Goal: Find specific page/section: Find specific page/section

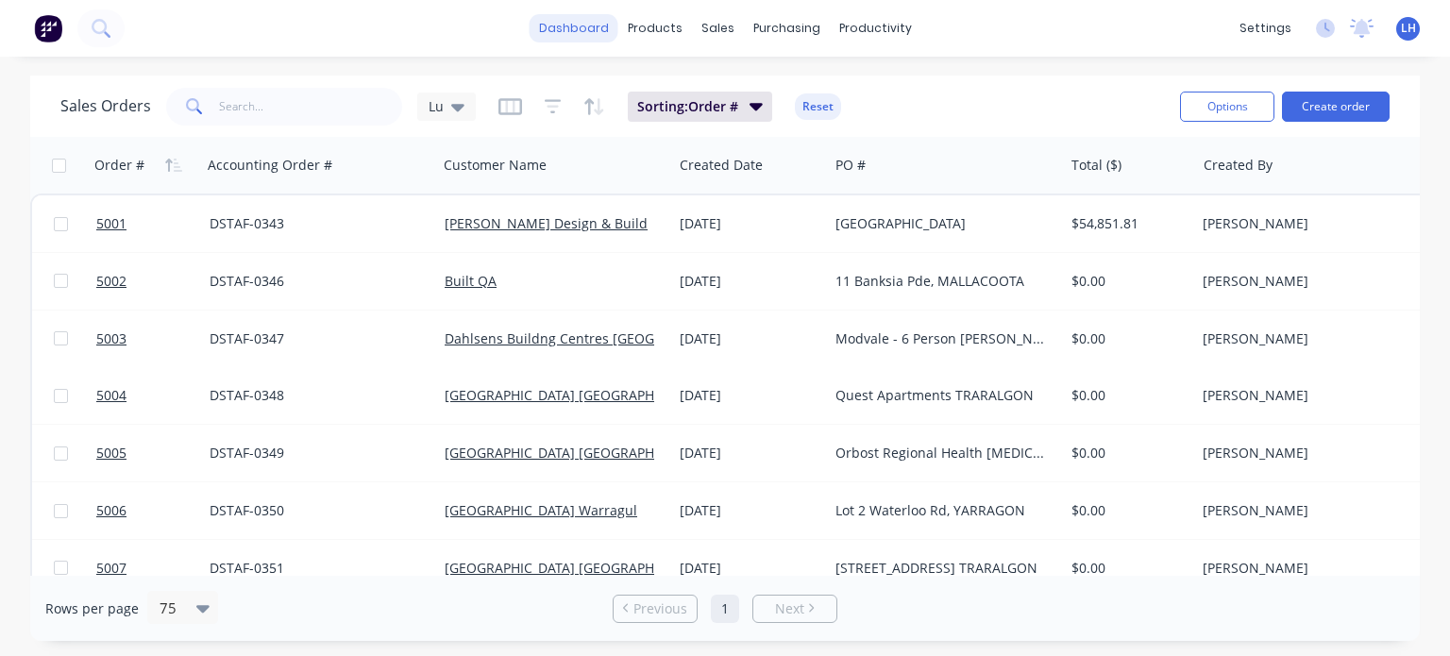
click at [568, 37] on link "dashboard" at bounding box center [574, 28] width 89 height 28
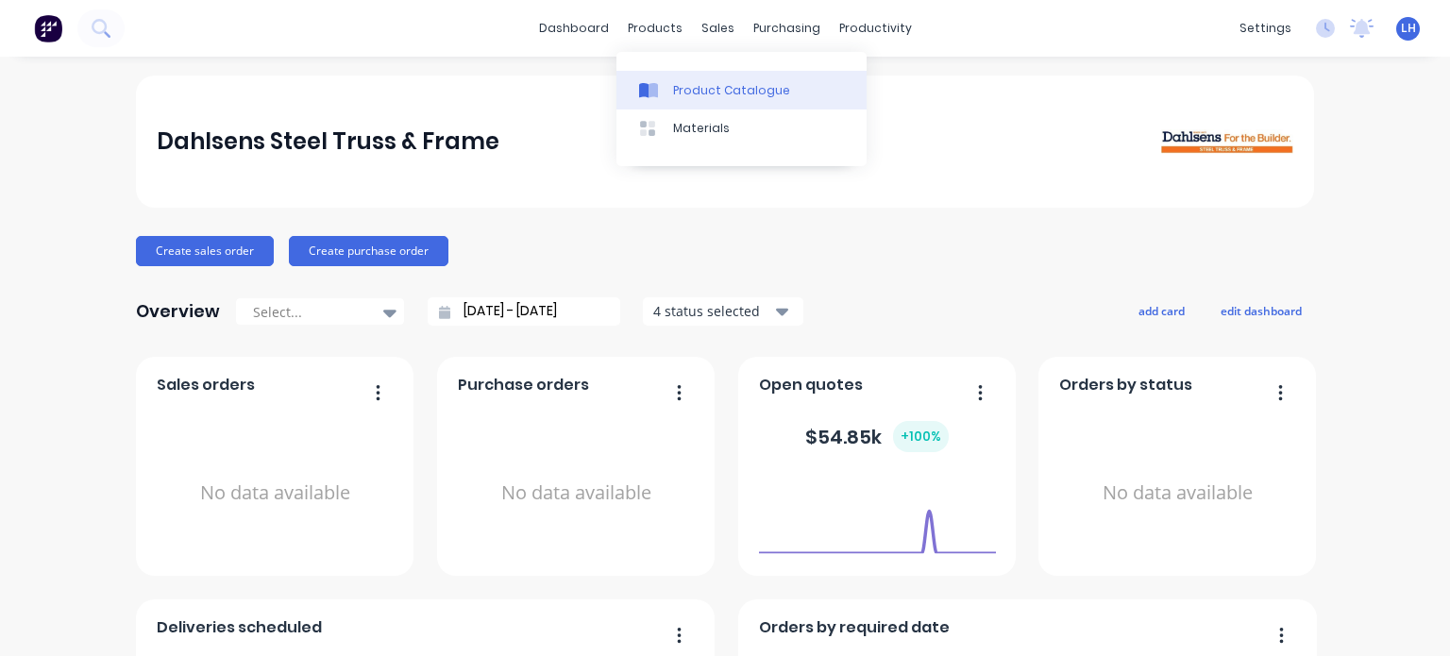
click at [707, 93] on div "Product Catalogue" at bounding box center [731, 90] width 117 height 17
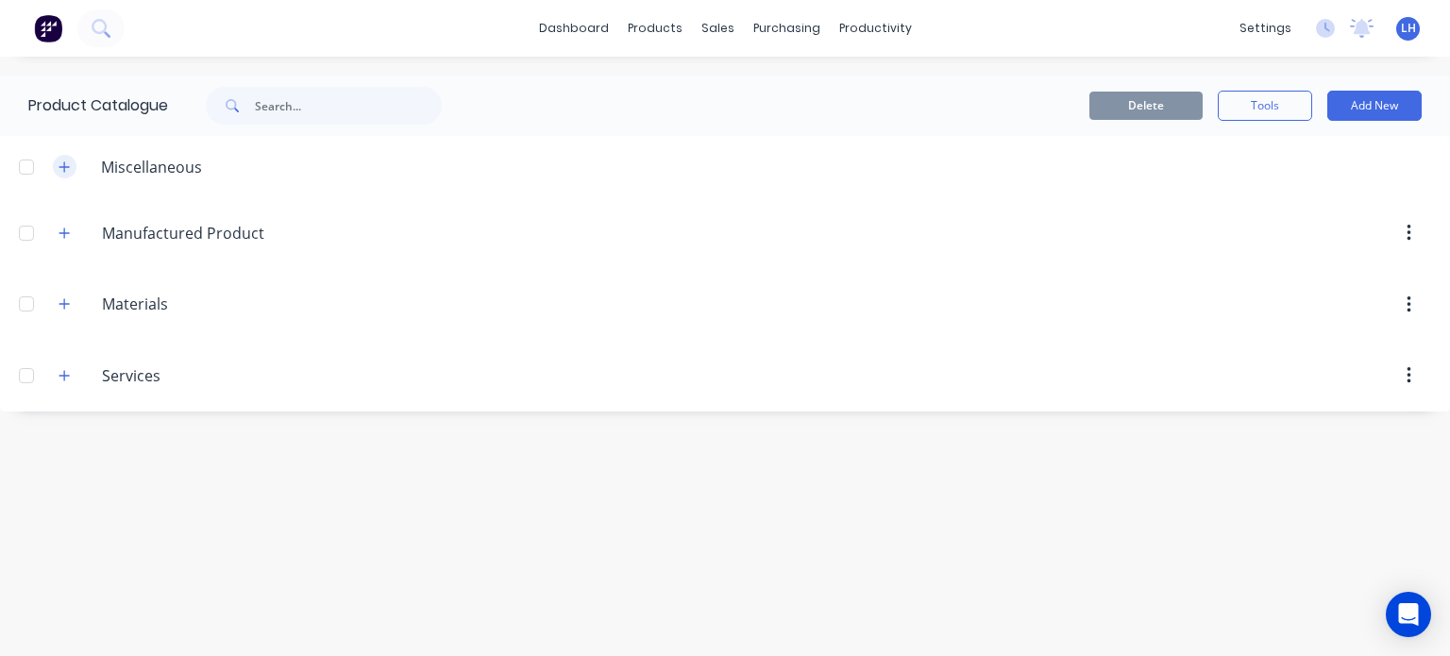
click at [59, 169] on icon "button" at bounding box center [64, 166] width 11 height 13
click at [69, 169] on icon "button" at bounding box center [64, 166] width 11 height 13
click at [66, 228] on icon "button" at bounding box center [64, 233] width 11 height 13
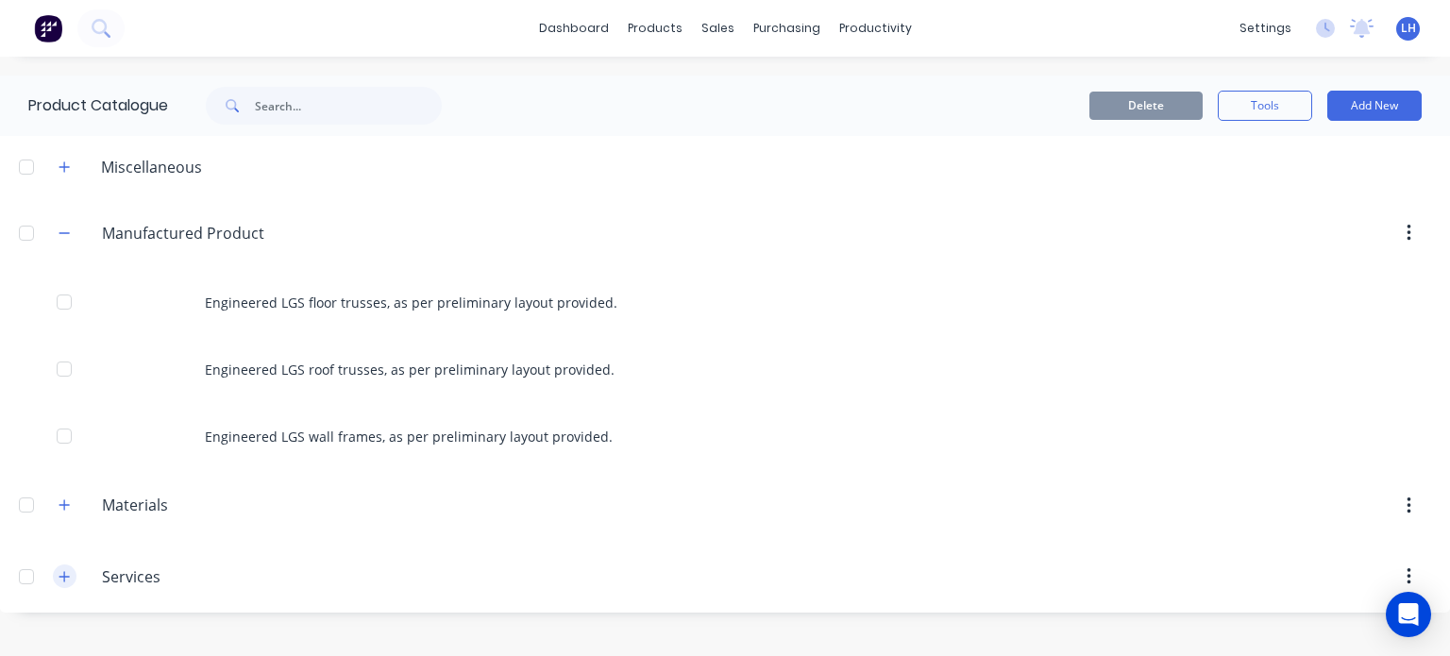
click at [68, 578] on icon "button" at bounding box center [64, 576] width 11 height 13
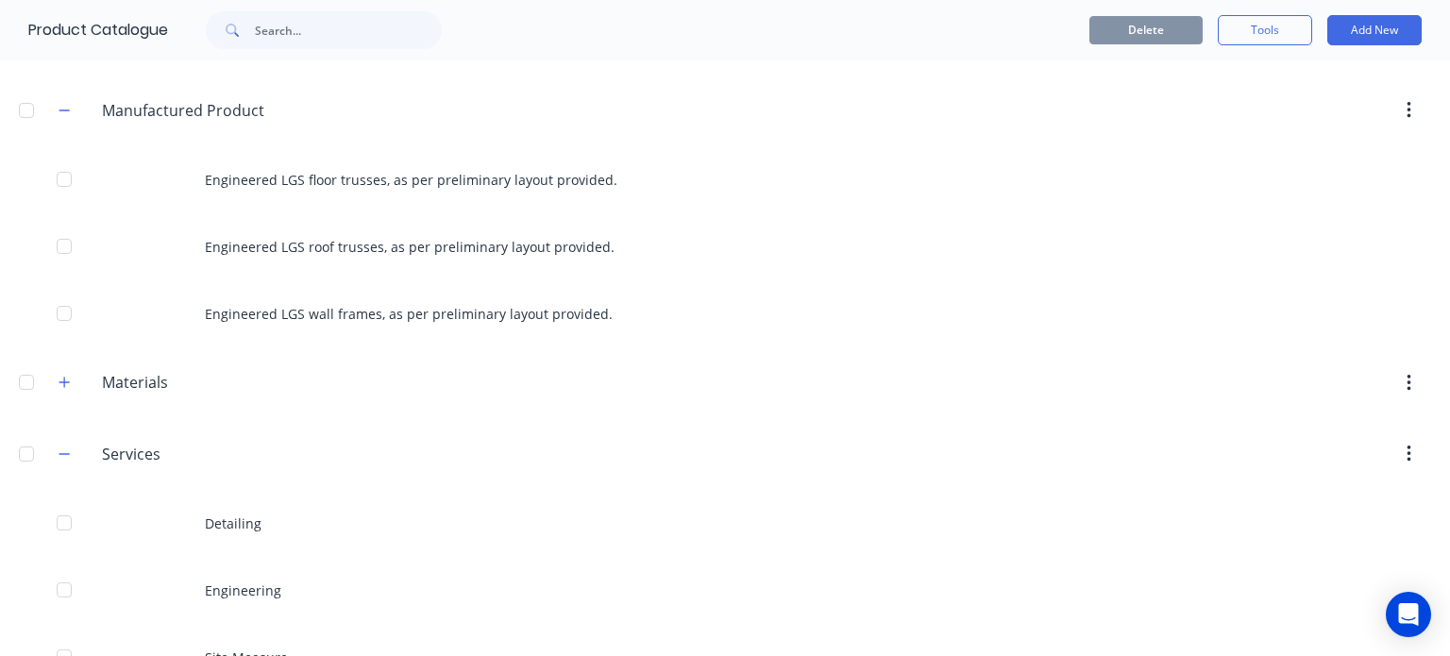
scroll to position [175, 0]
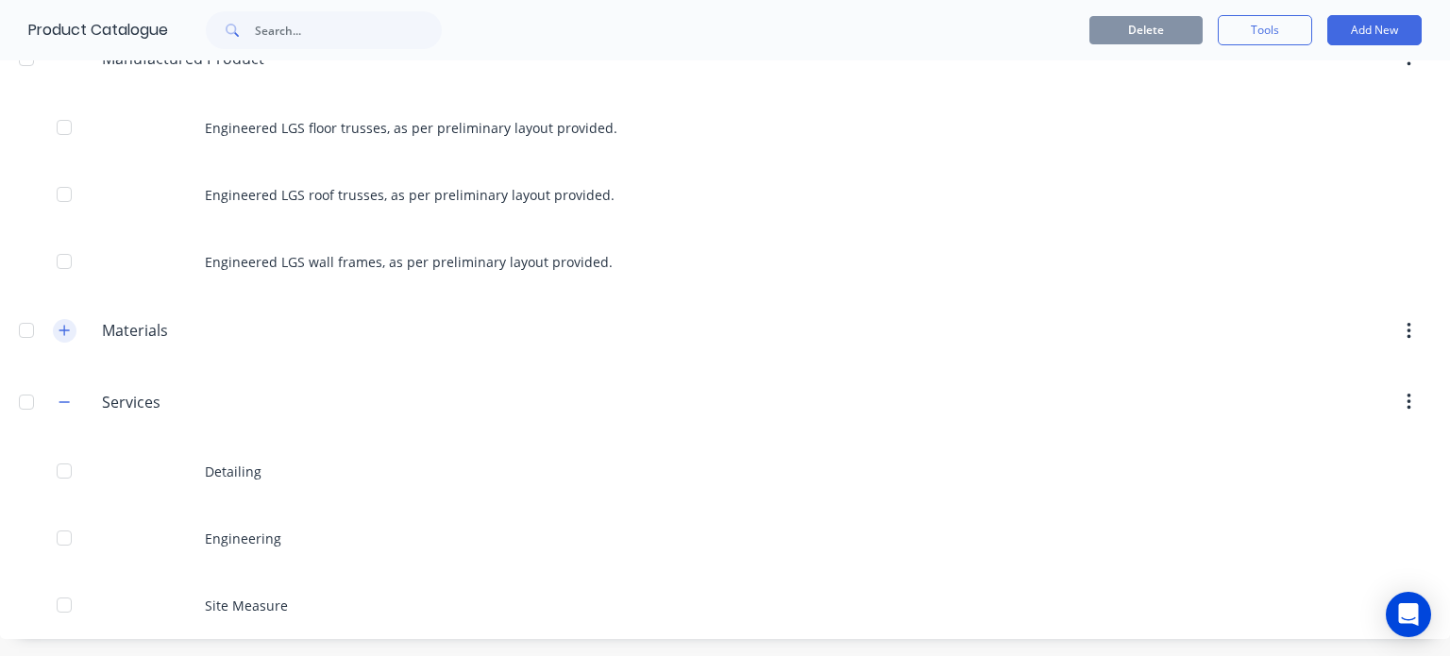
click at [68, 328] on icon "button" at bounding box center [64, 330] width 11 height 13
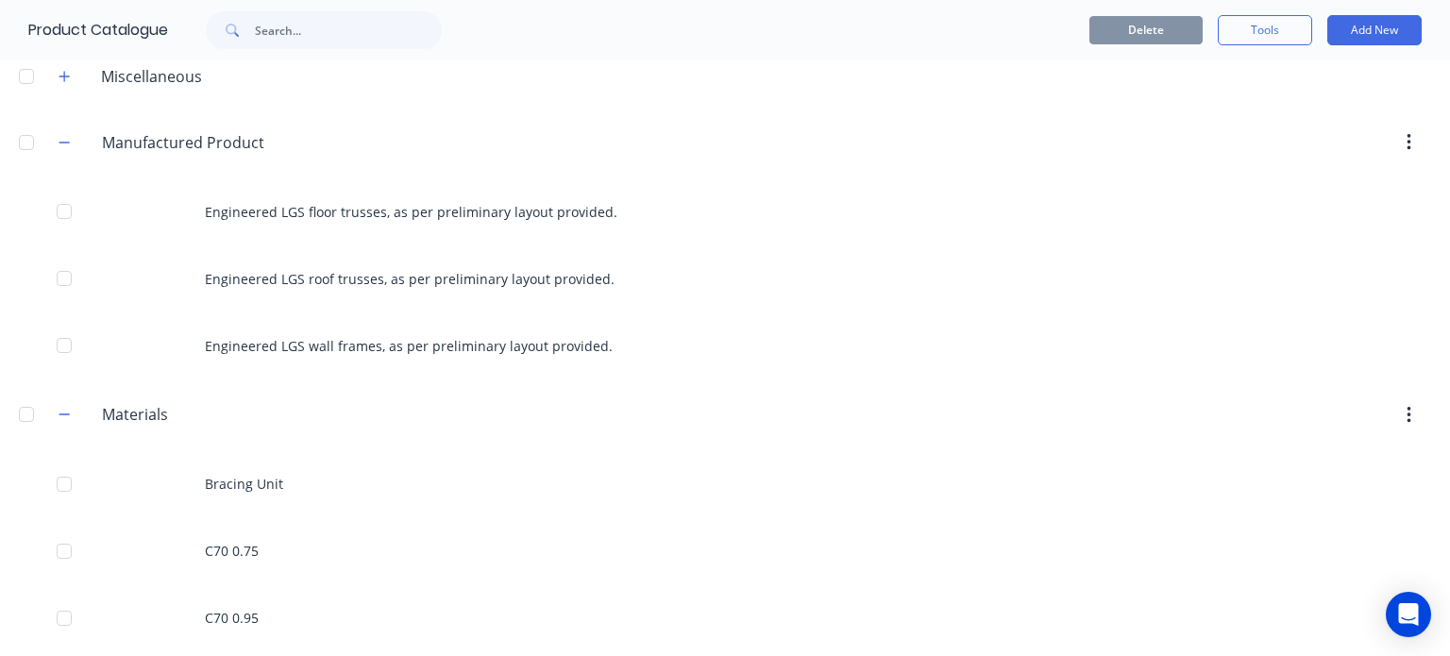
scroll to position [0, 0]
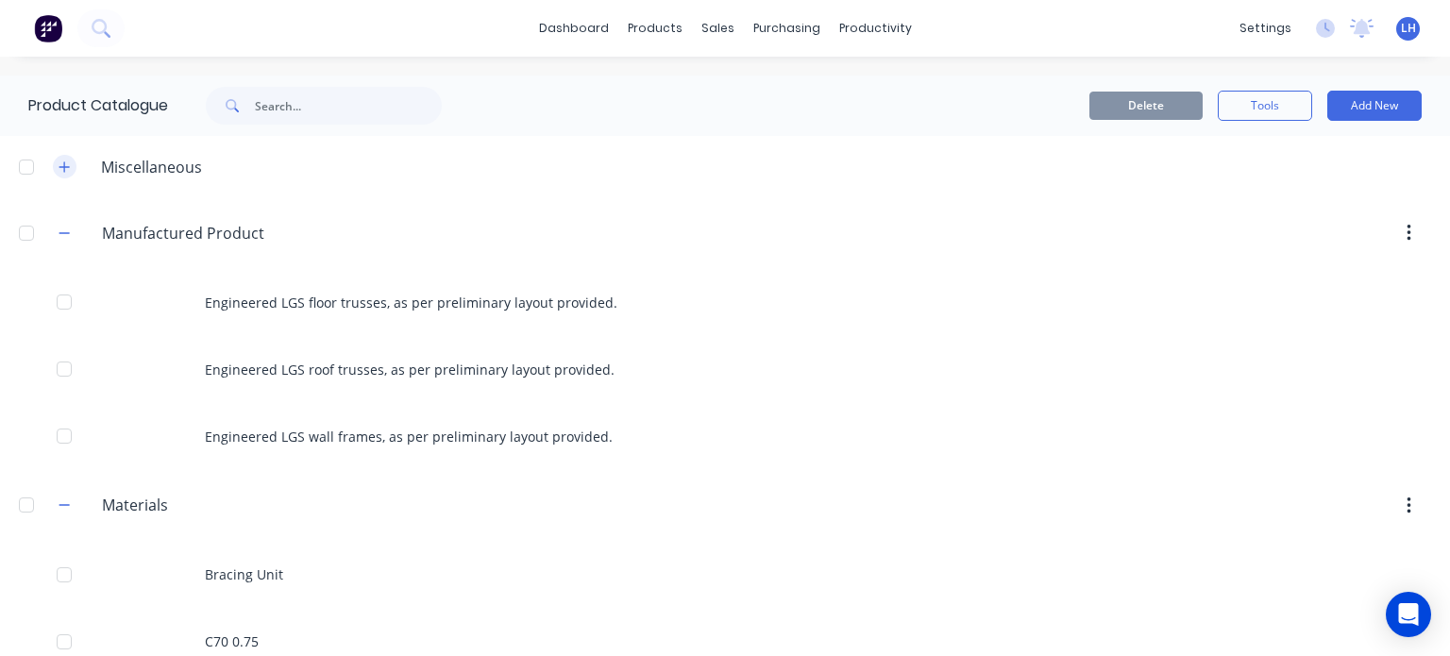
click at [60, 165] on icon "button" at bounding box center [64, 166] width 11 height 13
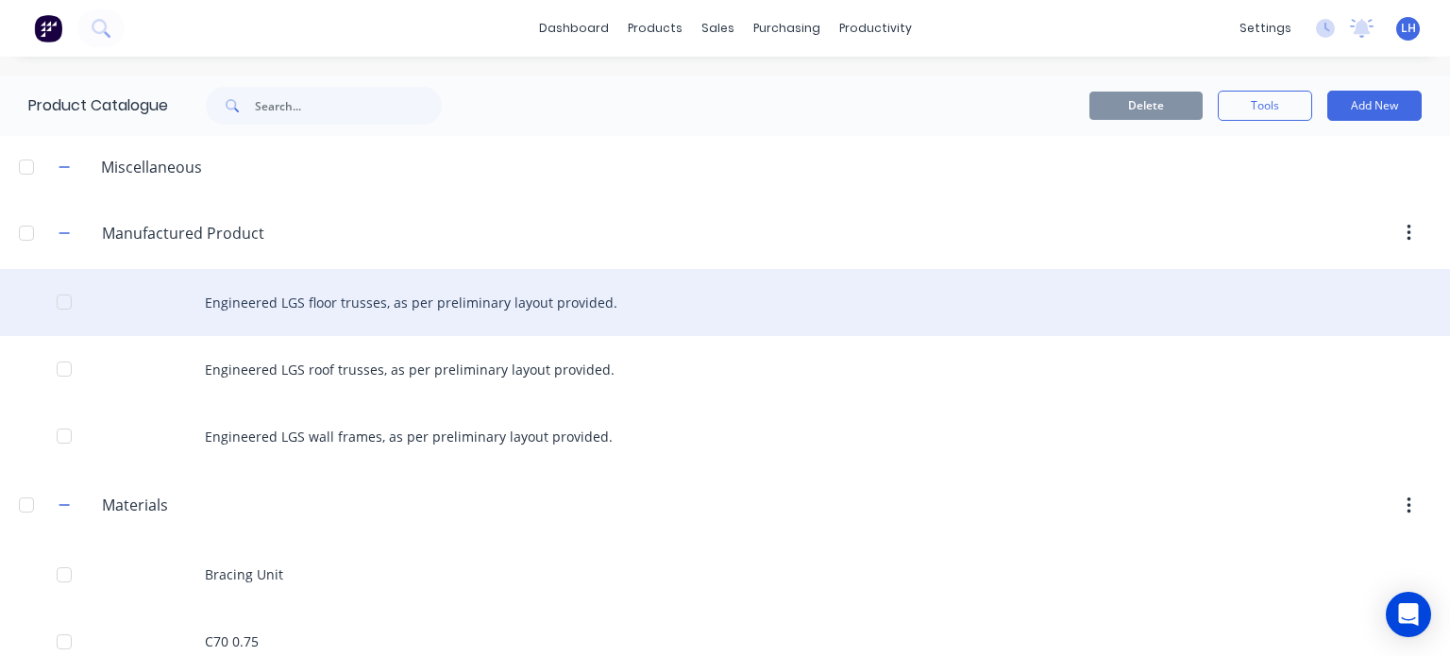
click at [390, 307] on div "Engineered LGS floor trusses, as per preliminary layout provided." at bounding box center [725, 302] width 1450 height 67
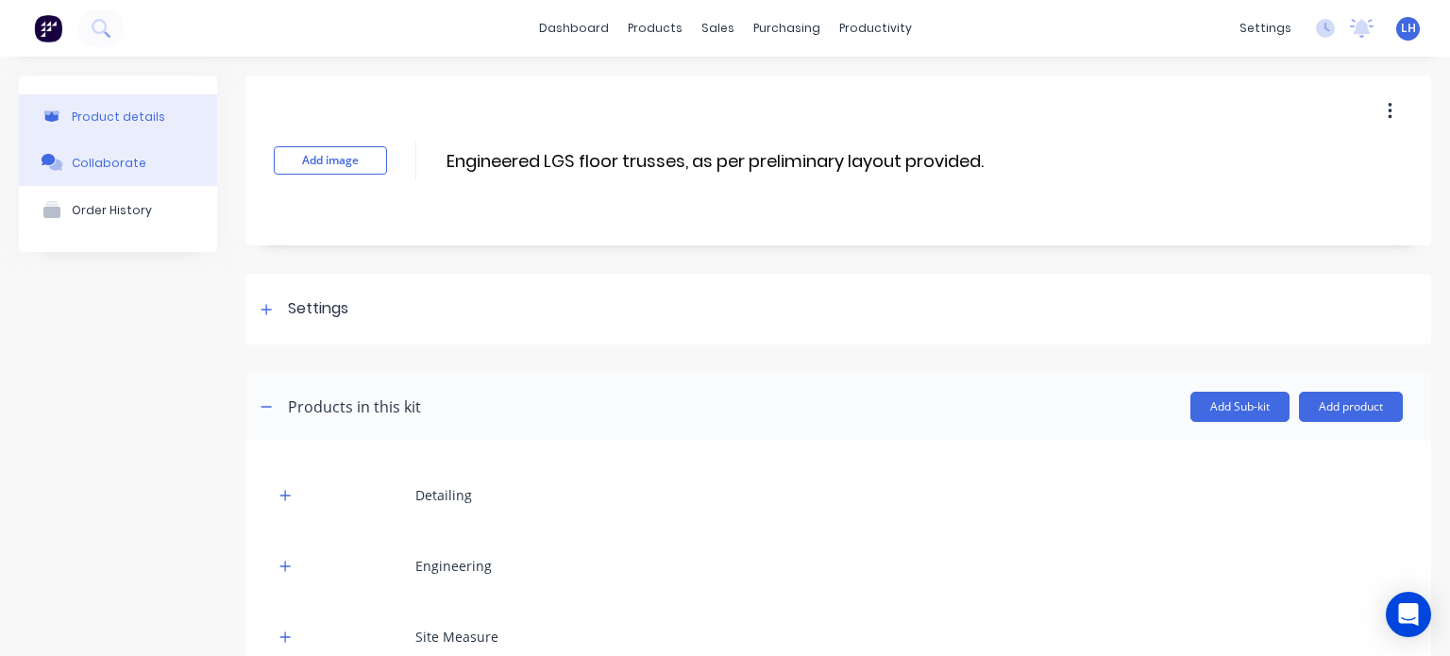
click at [87, 158] on div "Collaborate" at bounding box center [109, 163] width 75 height 14
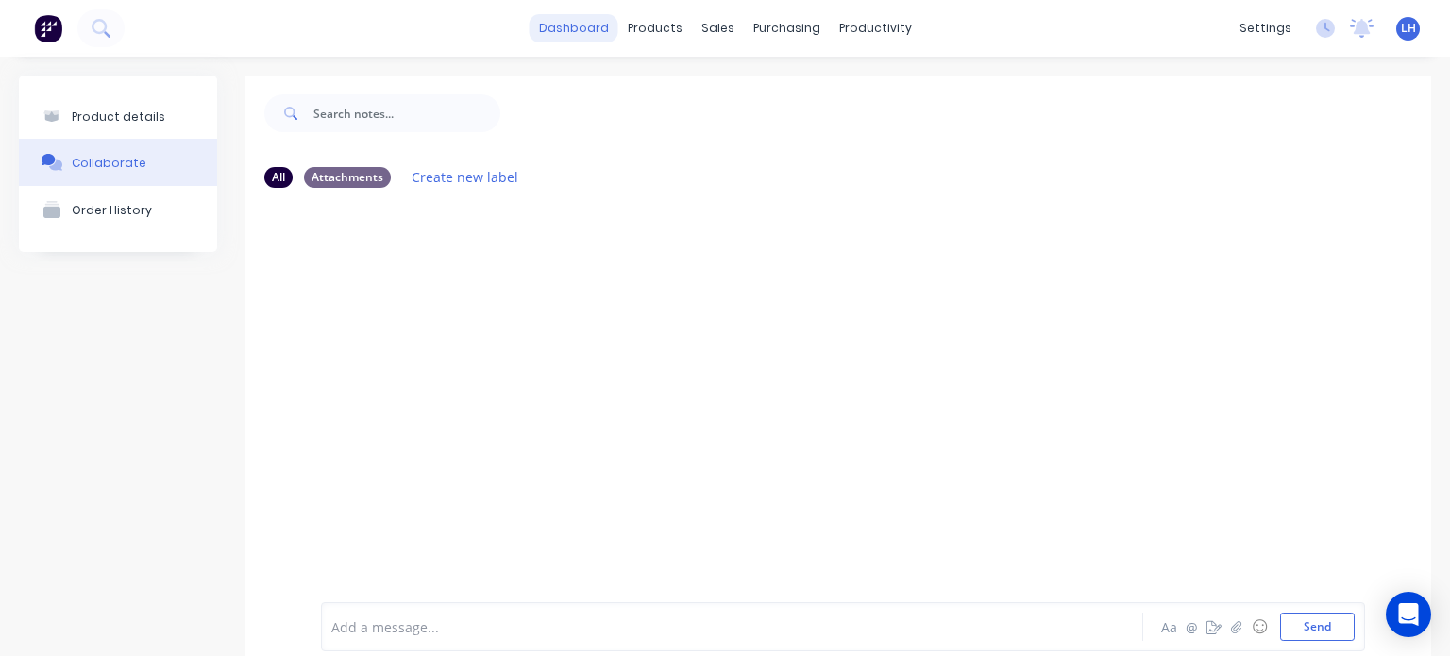
click at [577, 32] on link "dashboard" at bounding box center [574, 28] width 89 height 28
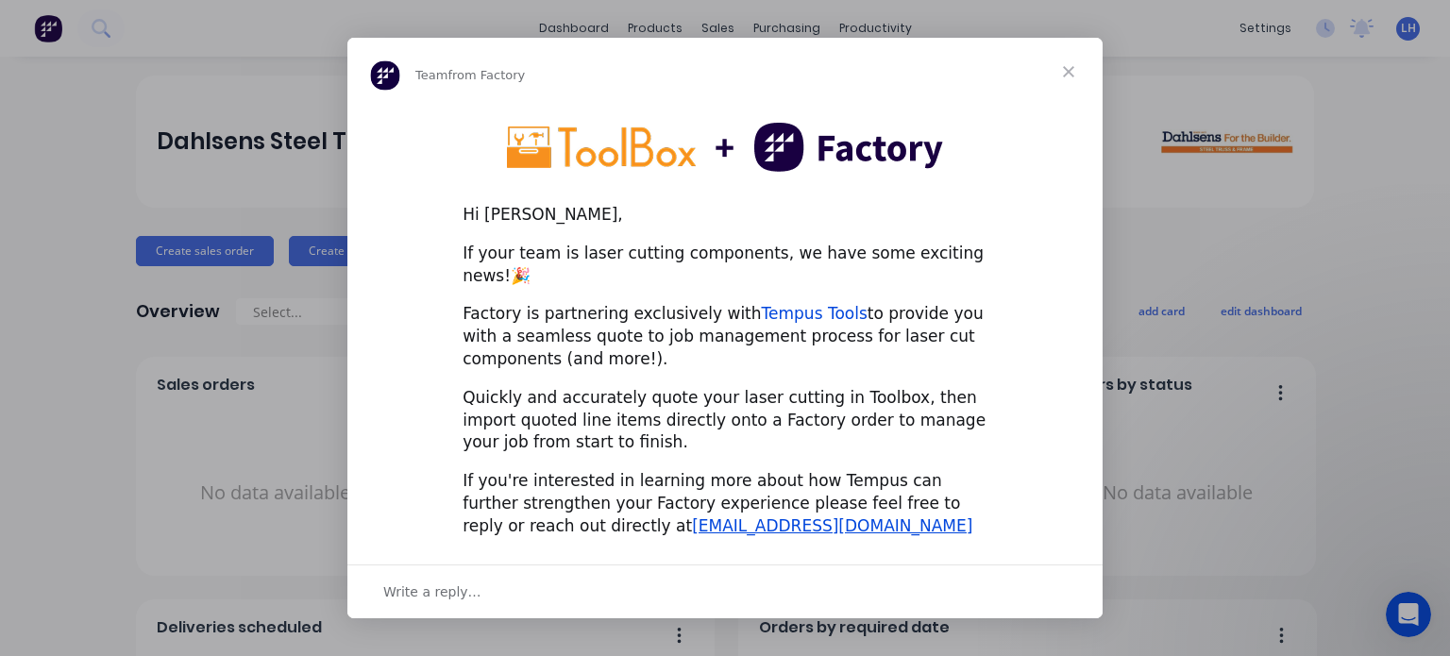
click at [794, 304] on link "Tempus Tools" at bounding box center [815, 313] width 106 height 19
click at [1075, 77] on span "Close" at bounding box center [1069, 72] width 68 height 68
